Goal: Task Accomplishment & Management: Manage account settings

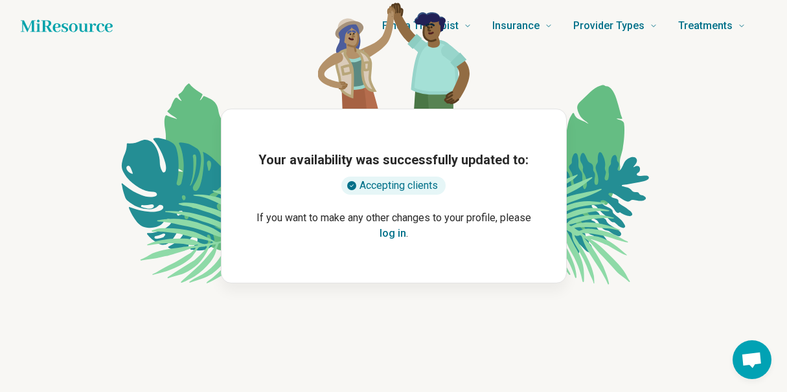
click at [392, 236] on button "log in" at bounding box center [392, 234] width 27 height 16
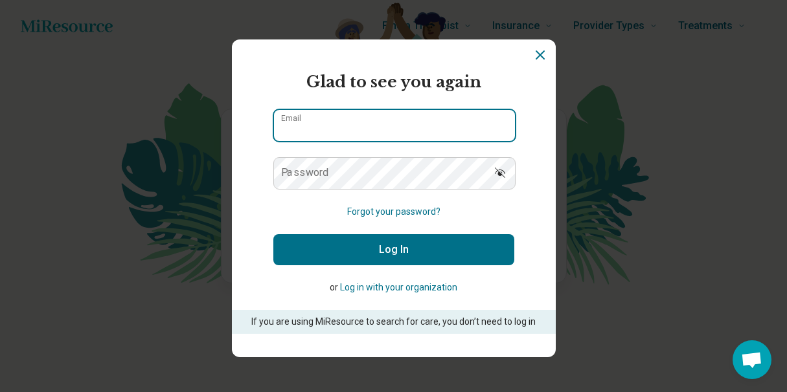
type input "**********"
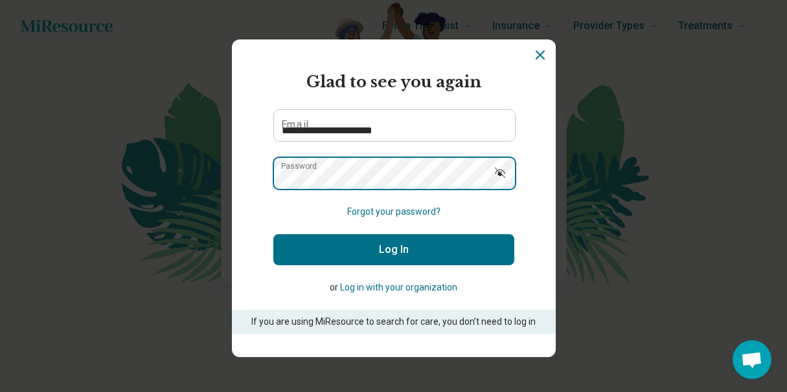
click at [393, 249] on button "Log In" at bounding box center [393, 249] width 241 height 31
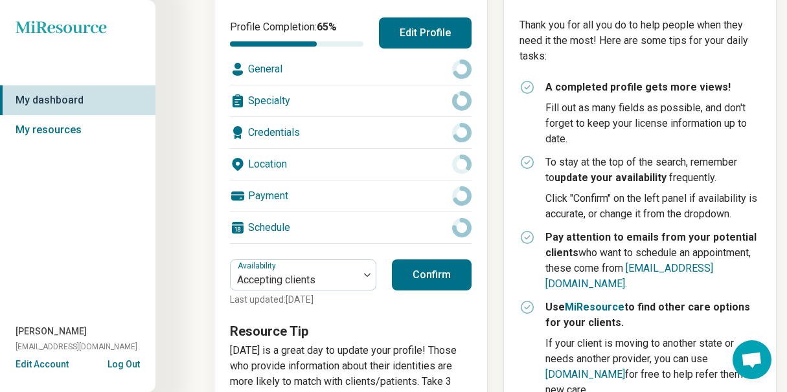
scroll to position [201, 0]
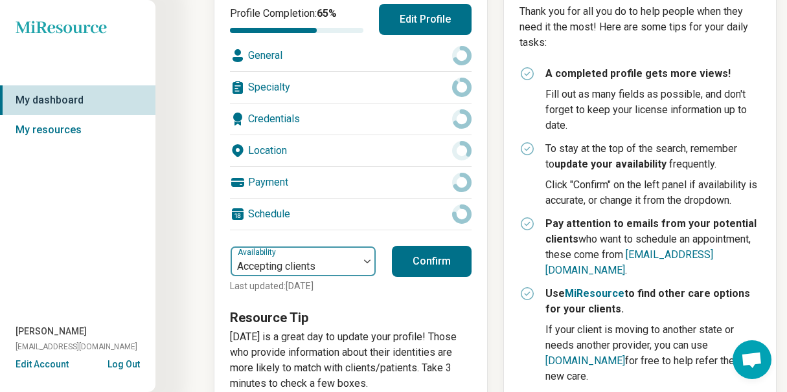
click at [367, 260] on img at bounding box center [367, 262] width 6 height 4
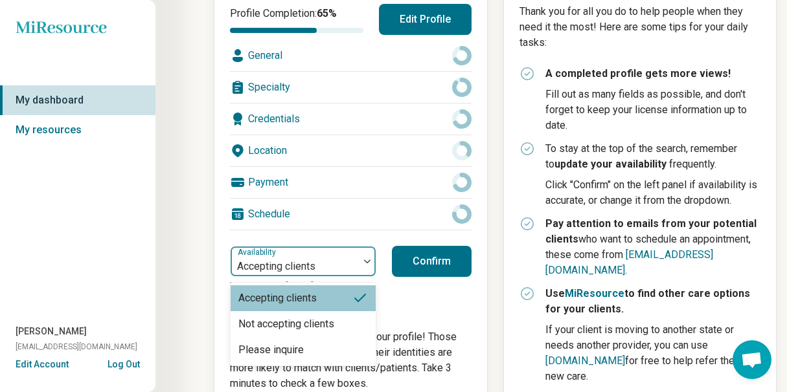
click at [367, 260] on img at bounding box center [367, 262] width 6 height 4
click at [405, 52] on div "General" at bounding box center [350, 55] width 241 height 31
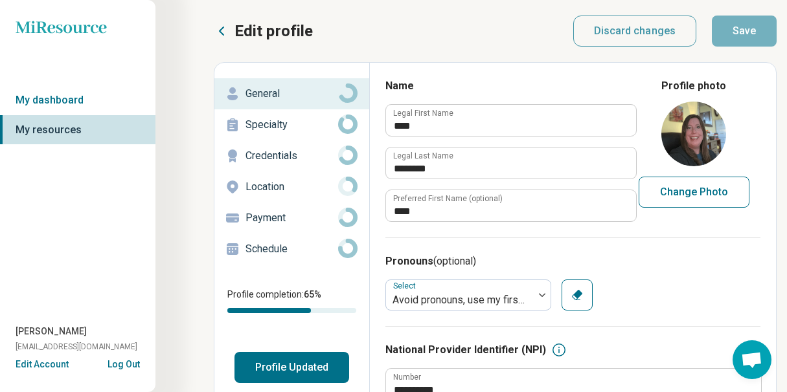
click at [286, 364] on button "Profile Updated" at bounding box center [291, 367] width 115 height 31
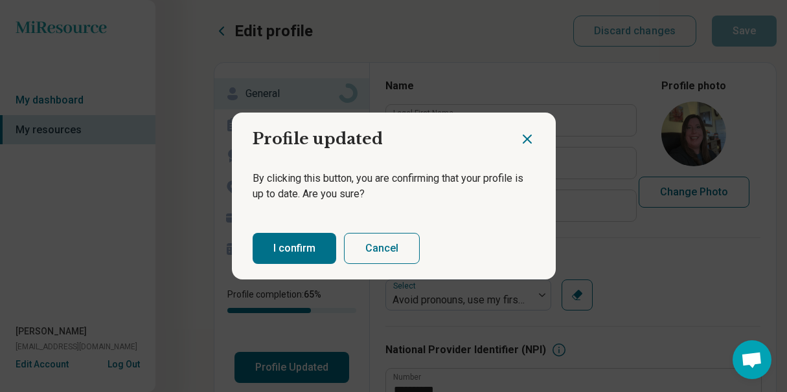
click at [273, 252] on button "I confirm" at bounding box center [294, 248] width 84 height 31
